Goal: Information Seeking & Learning: Learn about a topic

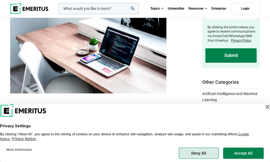
click at [203, 155] on button "Deny All" at bounding box center [199, 153] width 40 height 11
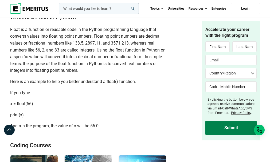
scroll to position [347, 0]
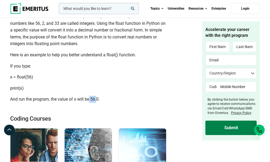
drag, startPoint x: 97, startPoint y: 106, endPoint x: 90, endPoint y: 106, distance: 7.5
click at [90, 102] on span "And run the program, the value of x will be 56.0." at bounding box center [55, 99] width 90 height 5
click at [122, 81] on p "x = float(56)" at bounding box center [88, 77] width 157 height 7
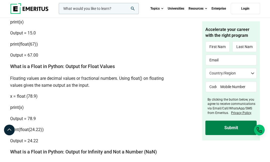
scroll to position [936, 0]
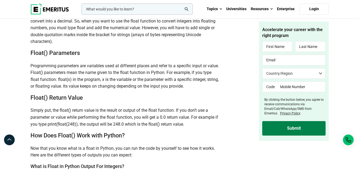
scroll to position [695, 0]
